Goal: Information Seeking & Learning: Check status

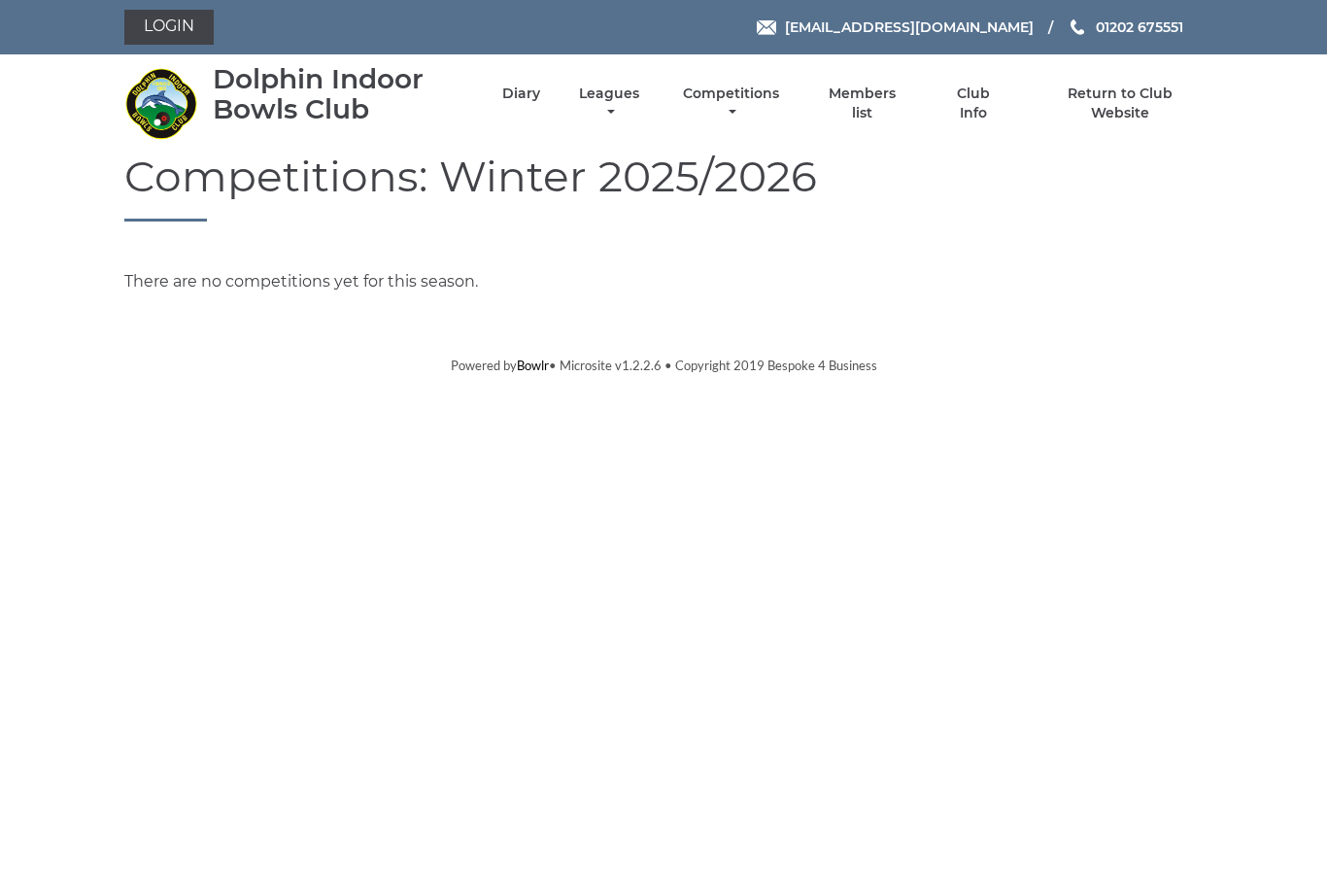
click at [540, 101] on link "Diary" at bounding box center [521, 94] width 38 height 18
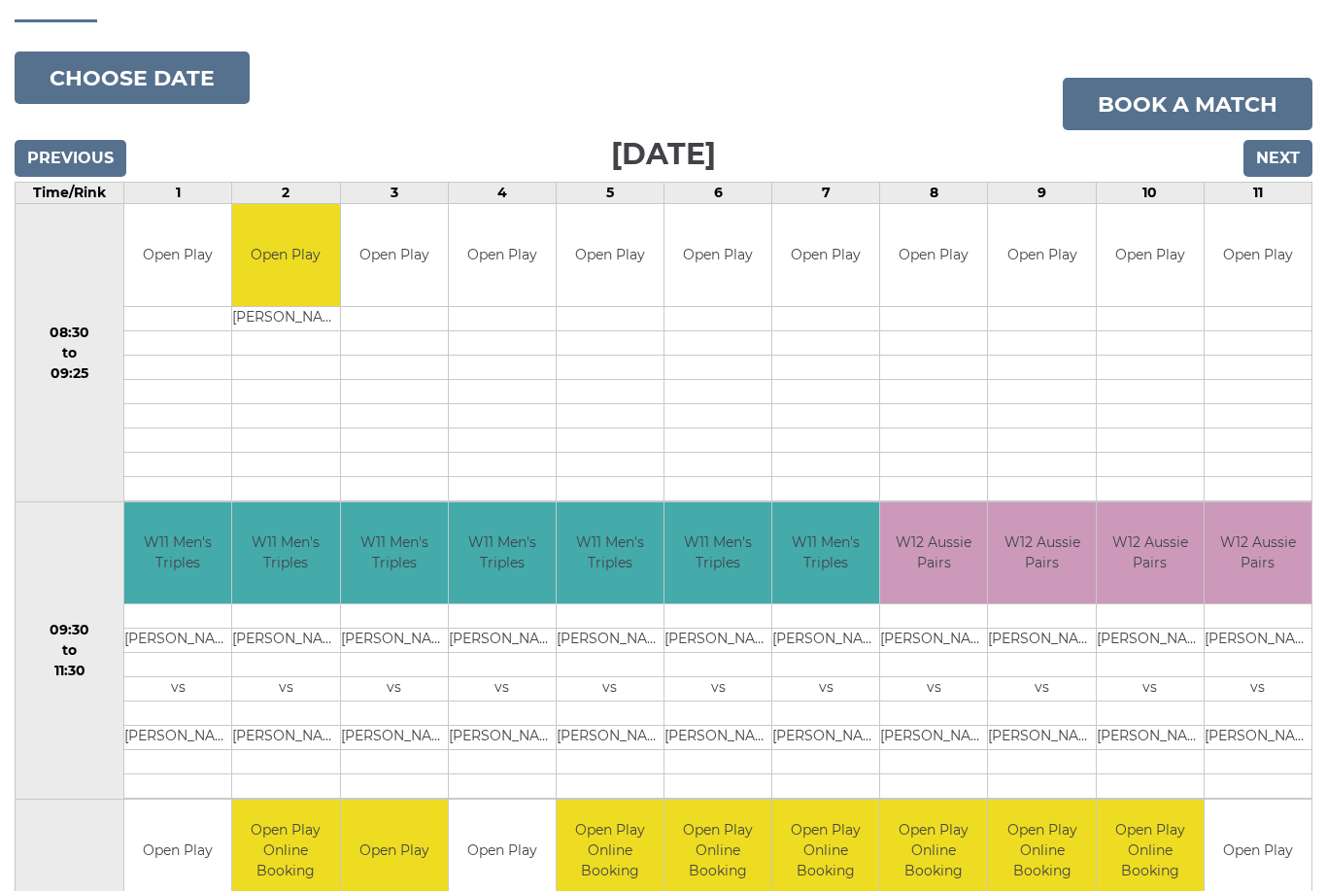
scroll to position [198, 0]
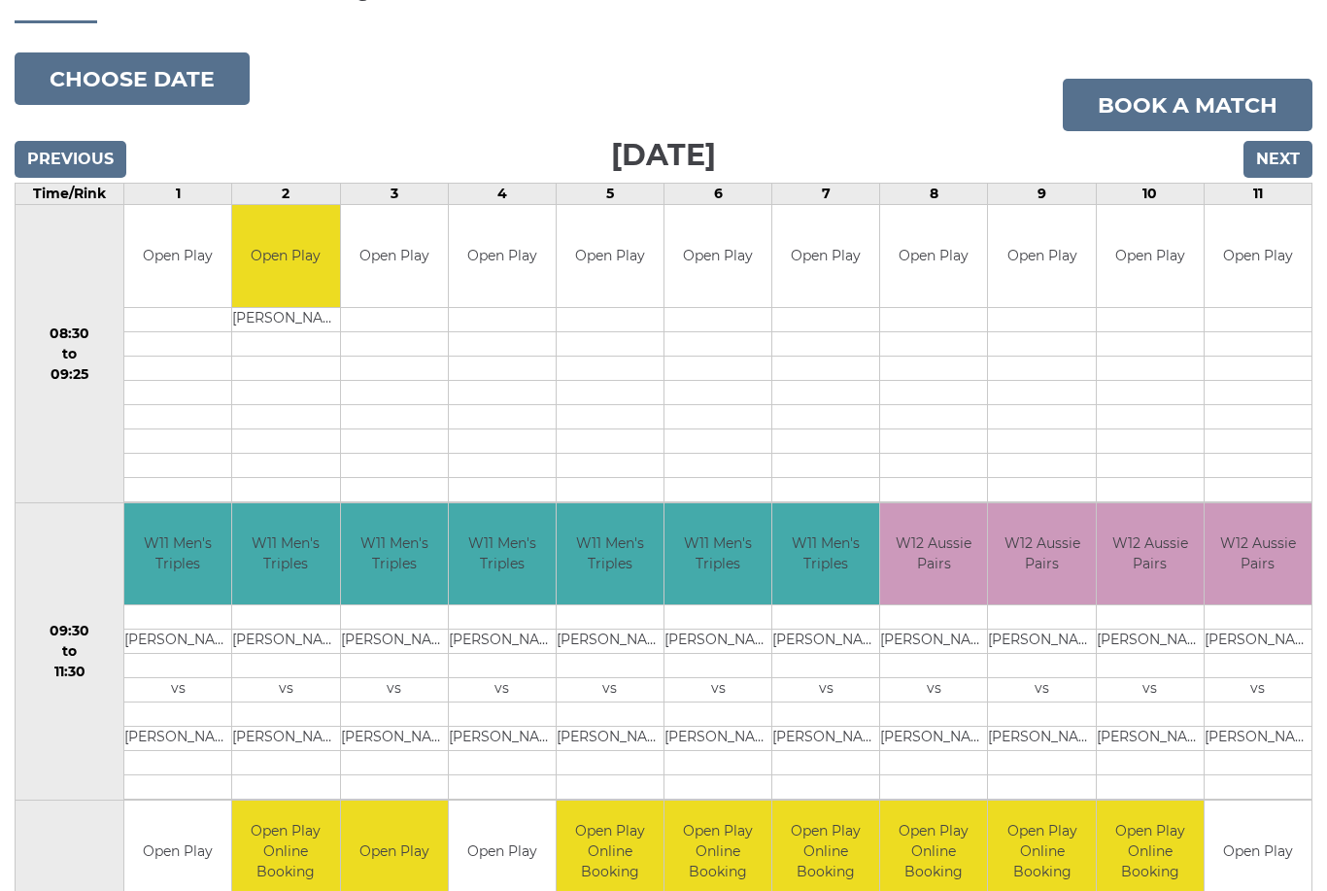
click at [1283, 161] on input "Next" at bounding box center [1278, 159] width 69 height 37
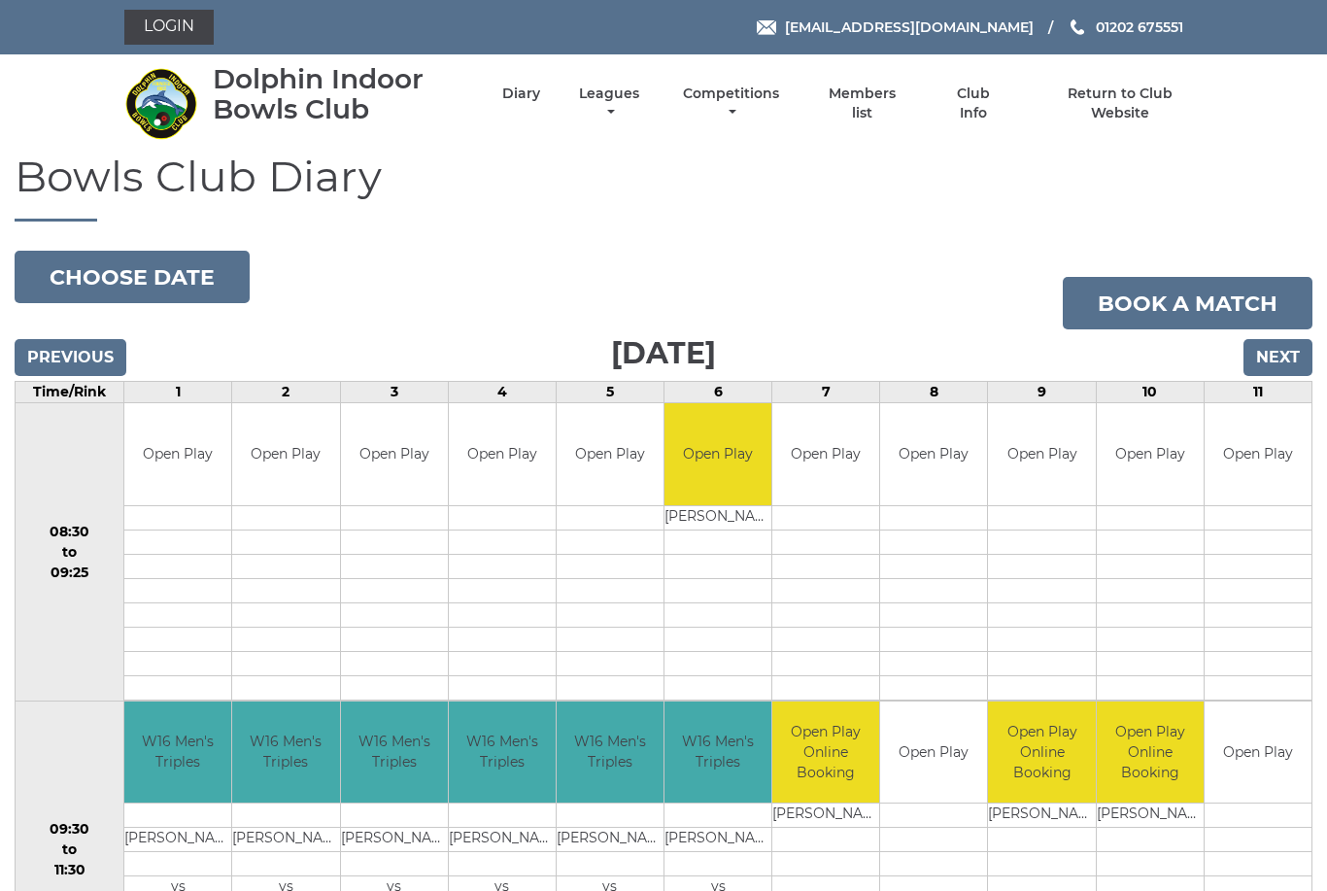
click at [1280, 360] on input "Next" at bounding box center [1278, 357] width 69 height 37
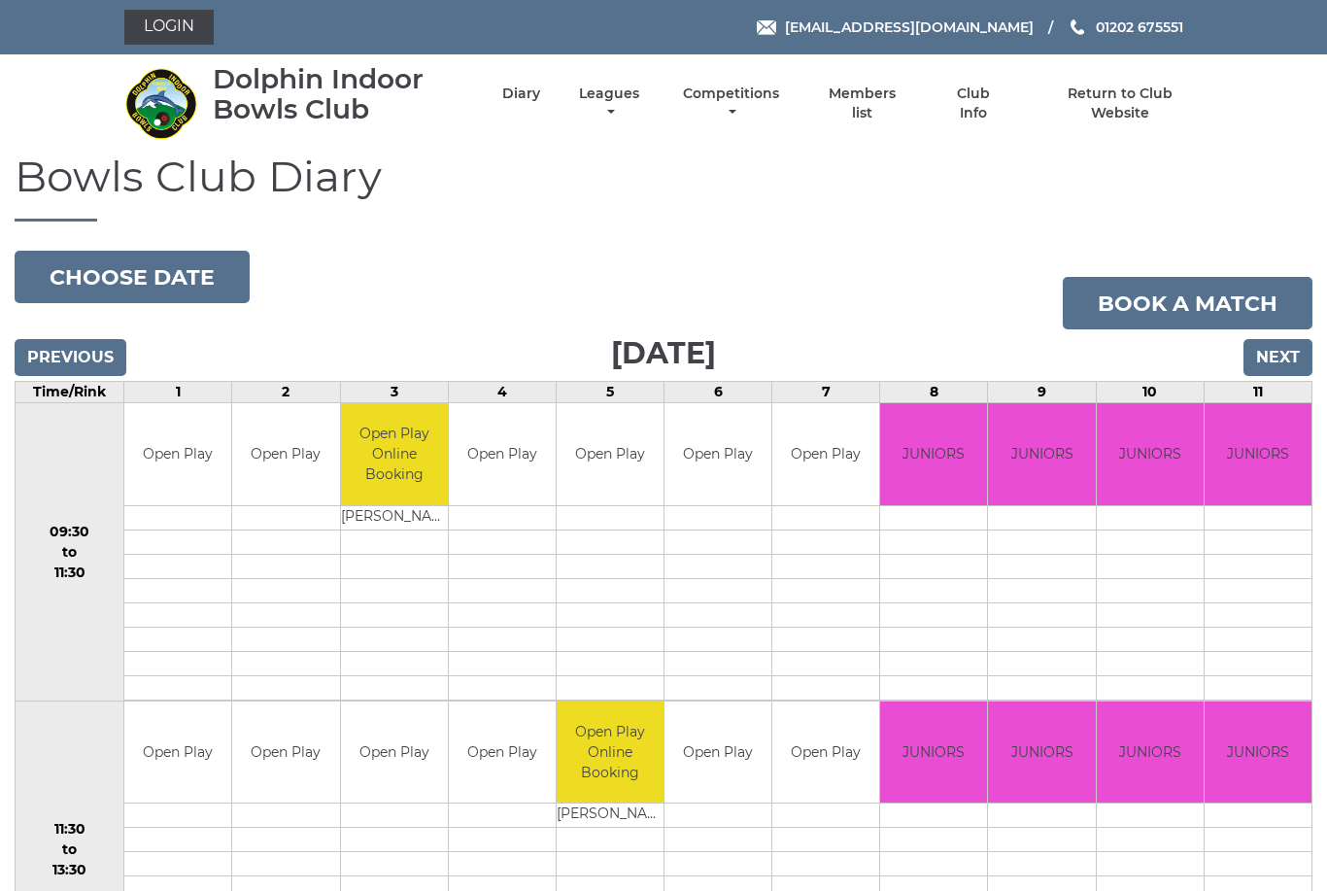
click at [1269, 363] on input "Next" at bounding box center [1278, 357] width 69 height 37
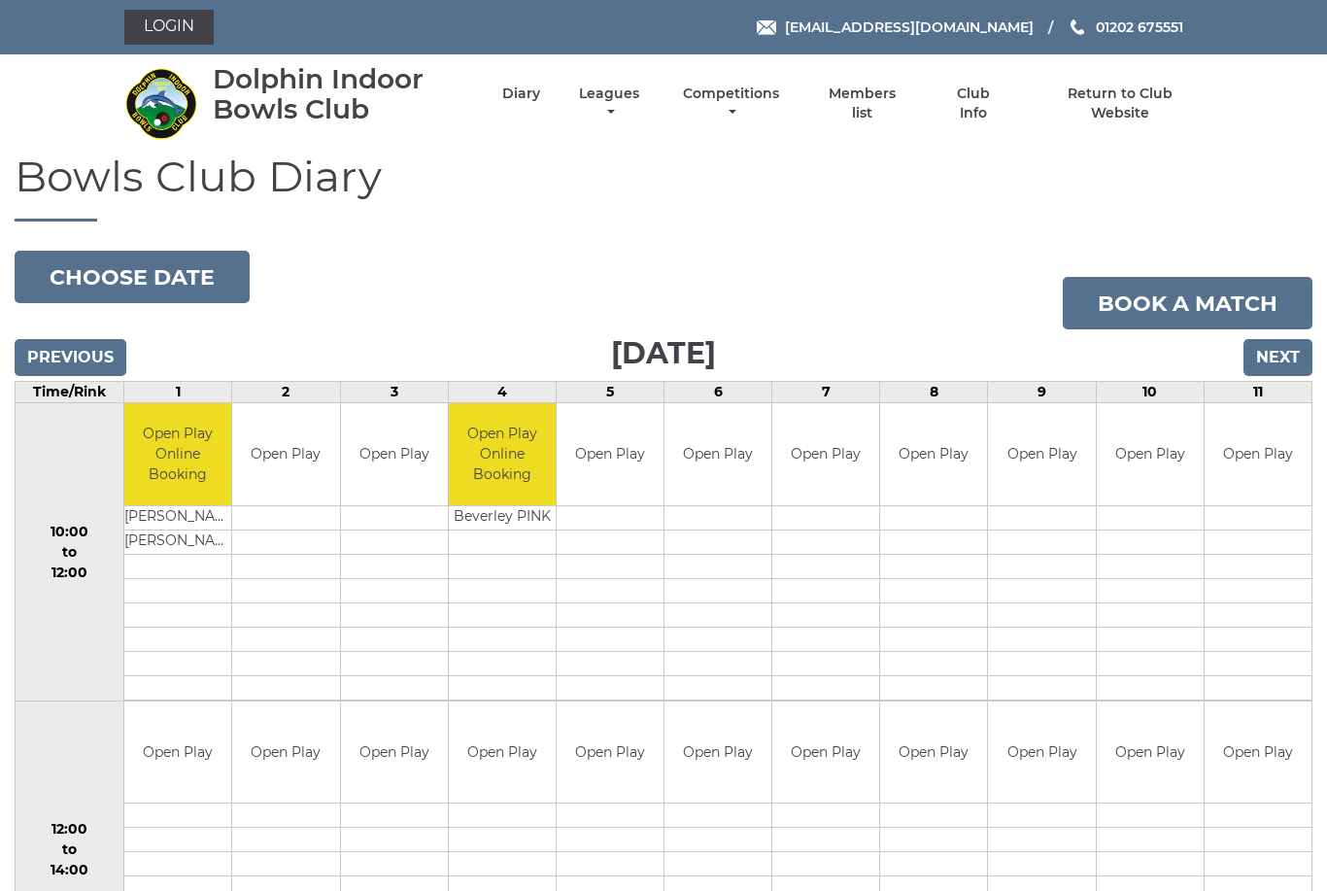
click at [1274, 364] on input "Next" at bounding box center [1278, 357] width 69 height 37
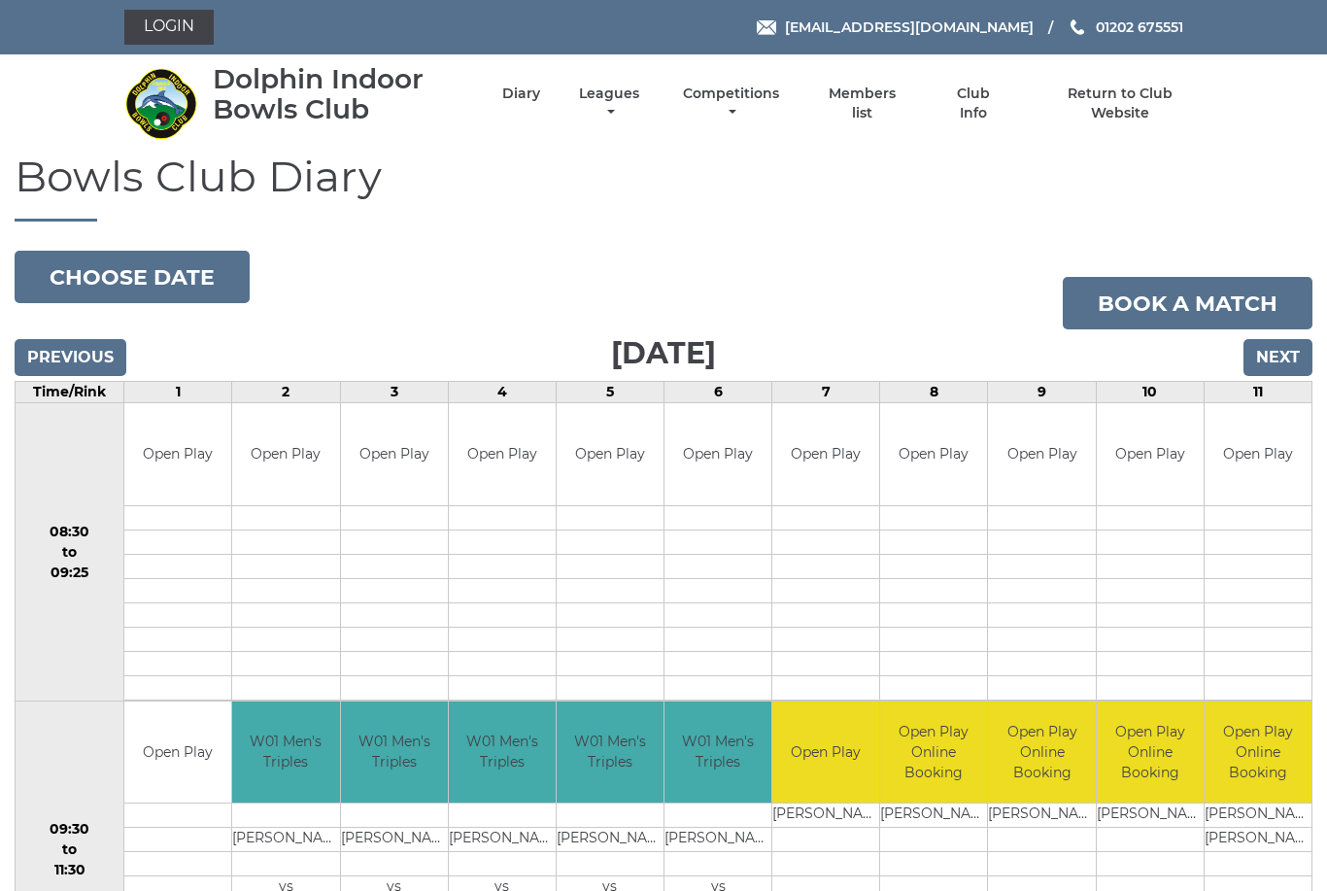
click at [1281, 353] on input "Next" at bounding box center [1278, 357] width 69 height 37
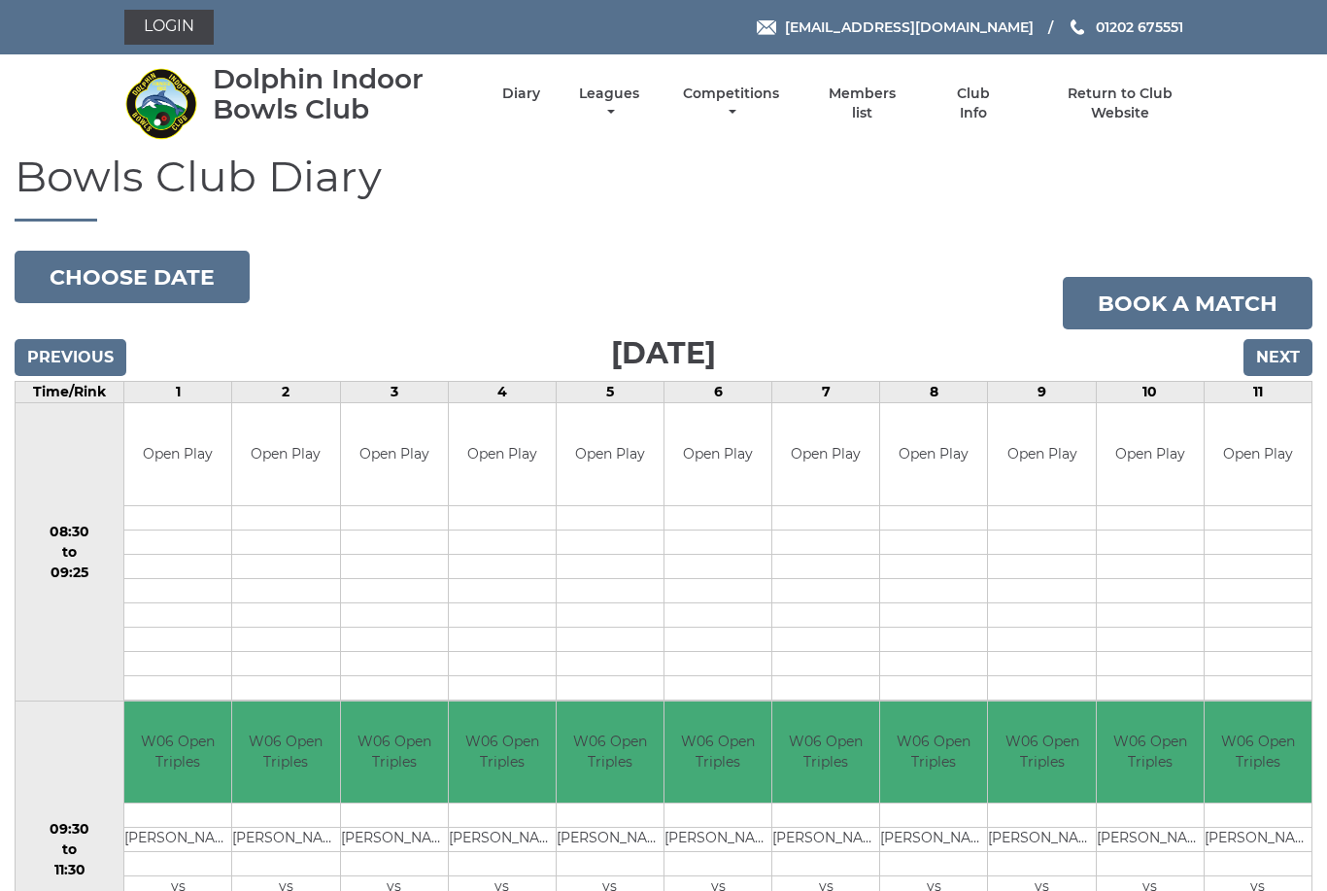
click at [1286, 361] on input "Next" at bounding box center [1278, 357] width 69 height 37
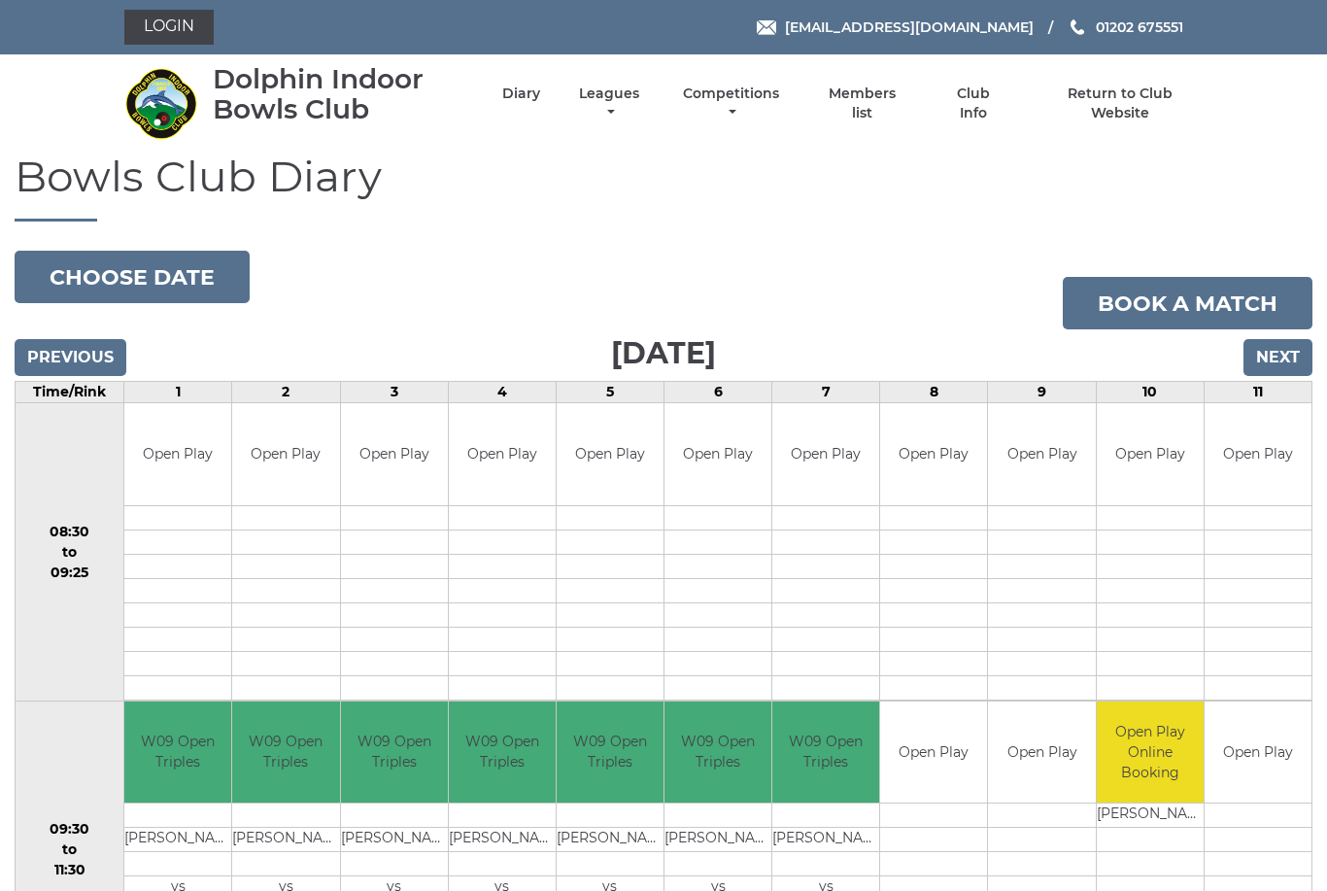
click at [1273, 357] on input "Next" at bounding box center [1278, 357] width 69 height 37
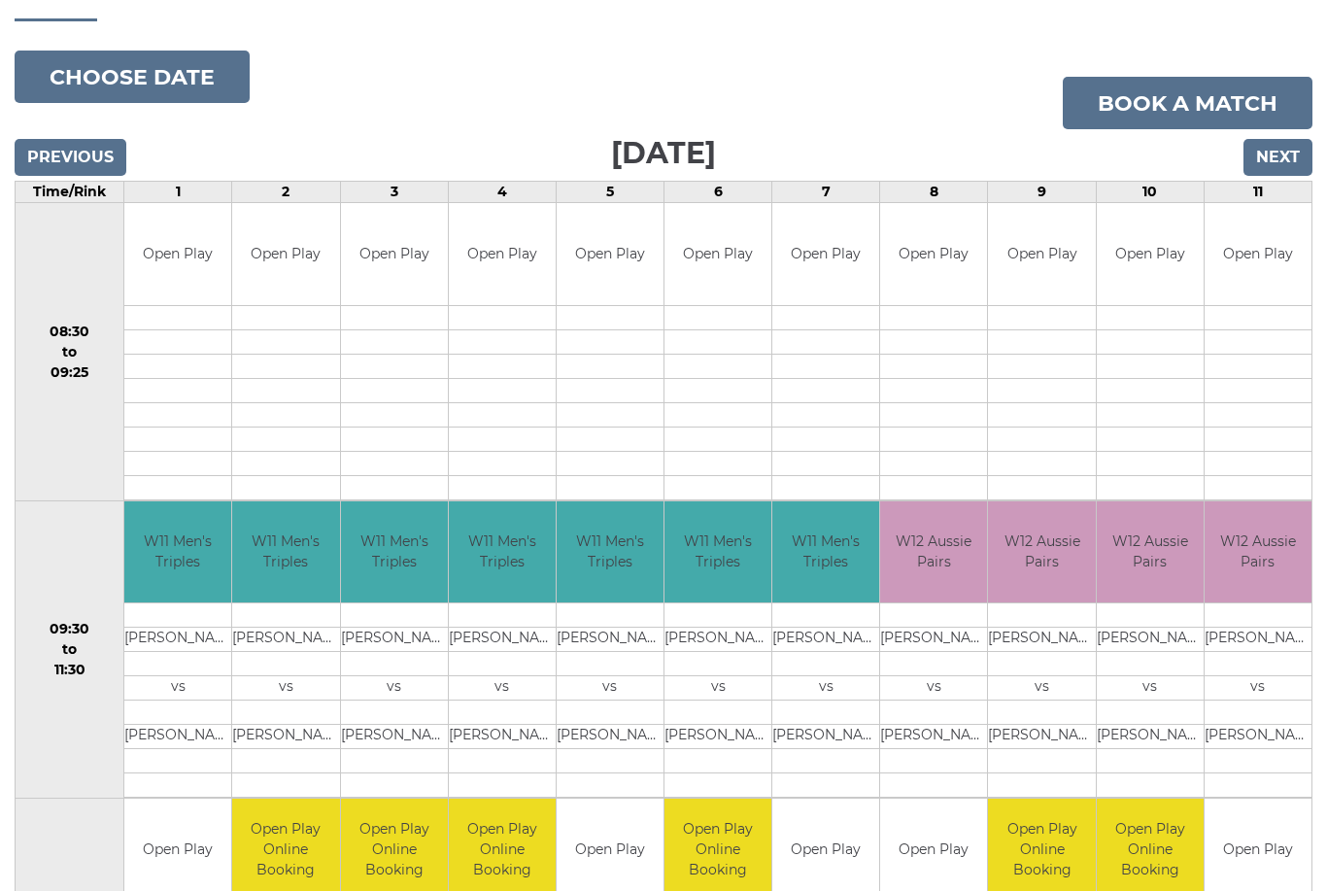
scroll to position [135, 0]
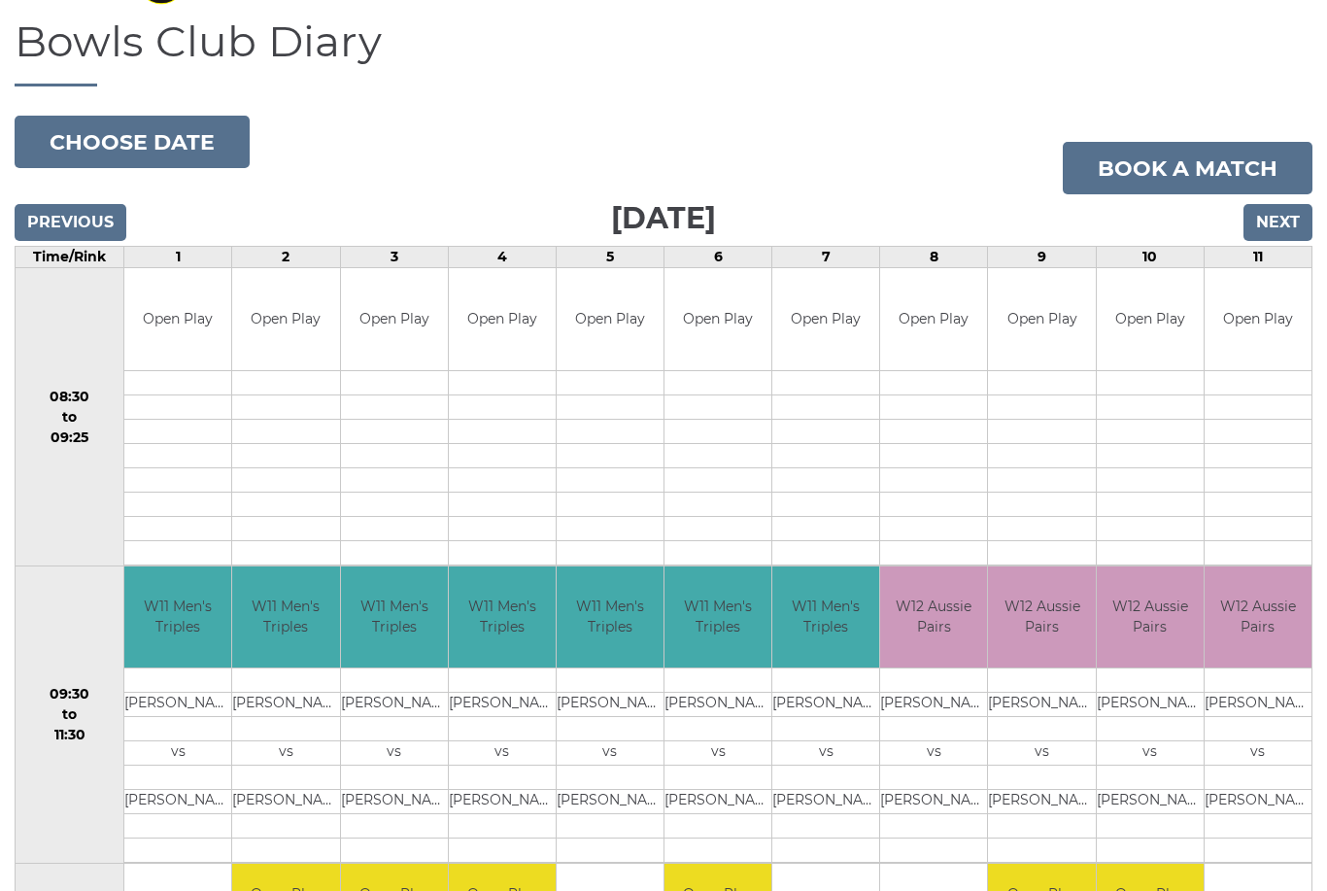
click at [1269, 219] on input "Next" at bounding box center [1278, 222] width 69 height 37
